Goal: Task Accomplishment & Management: Manage account settings

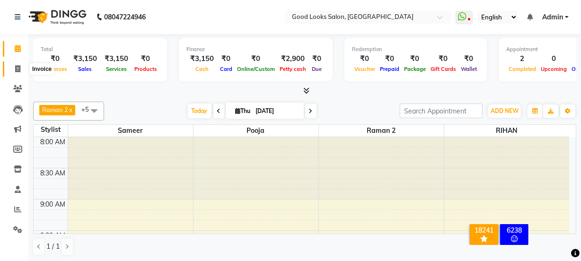
click at [12, 70] on span at bounding box center [17, 69] width 17 height 11
select select "service"
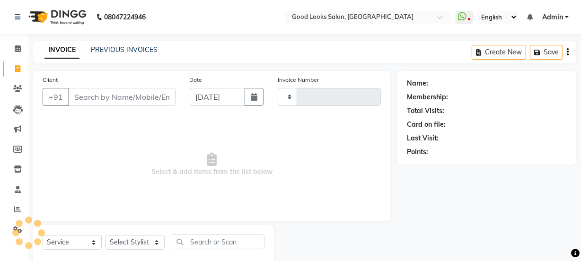
type input "3891"
select select "4230"
click at [108, 96] on input "Client" at bounding box center [121, 97] width 107 height 18
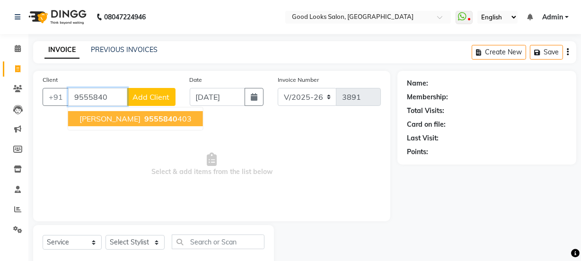
click at [134, 124] on button "[PERSON_NAME] 9555840 403" at bounding box center [135, 118] width 135 height 15
type input "9555840403"
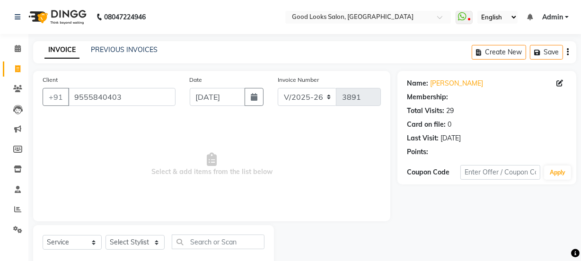
select select "1: Object"
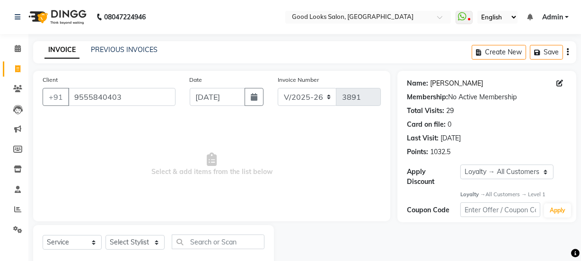
click at [438, 84] on link "[PERSON_NAME]" at bounding box center [456, 84] width 53 height 10
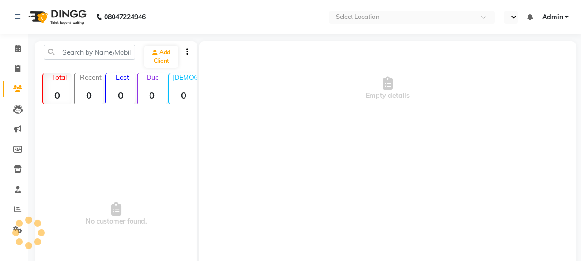
select select "en"
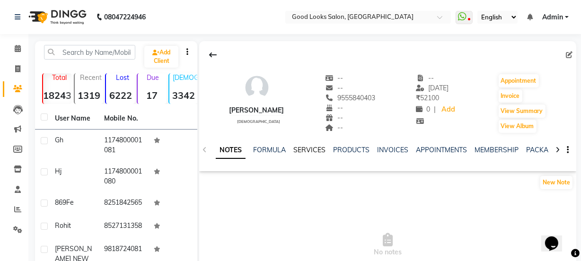
click at [316, 151] on link "SERVICES" at bounding box center [310, 150] width 32 height 9
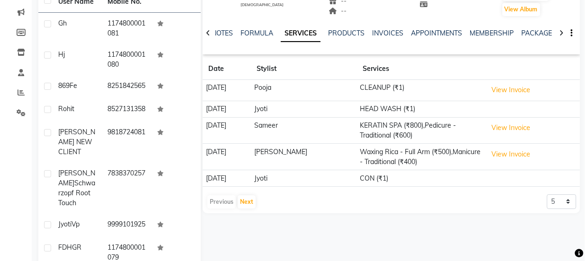
scroll to position [129, 0]
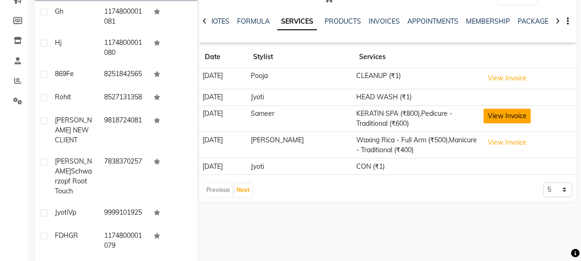
click at [516, 117] on button "View Invoice" at bounding box center [507, 116] width 47 height 15
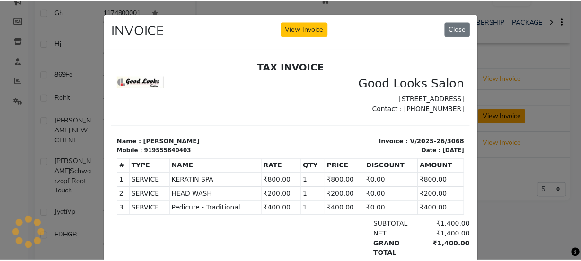
scroll to position [0, 0]
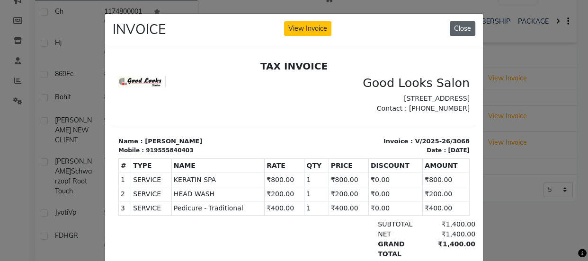
click at [460, 25] on button "Close" at bounding box center [463, 28] width 26 height 15
